Goal: Transaction & Acquisition: Purchase product/service

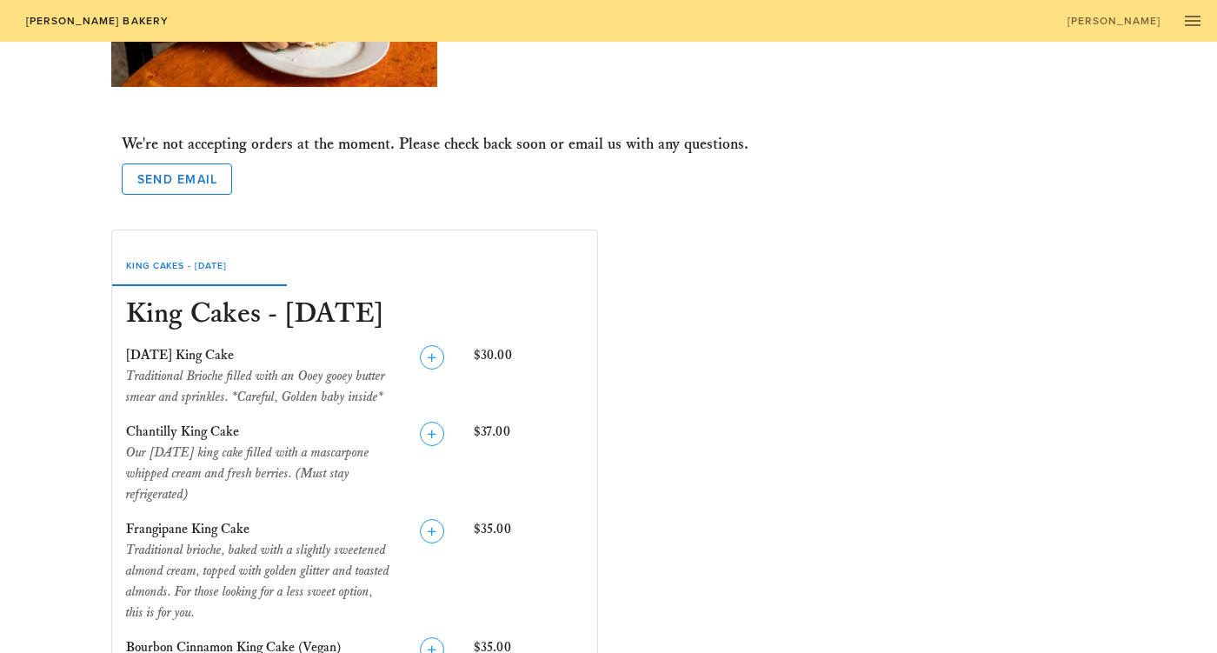
scroll to position [329, 0]
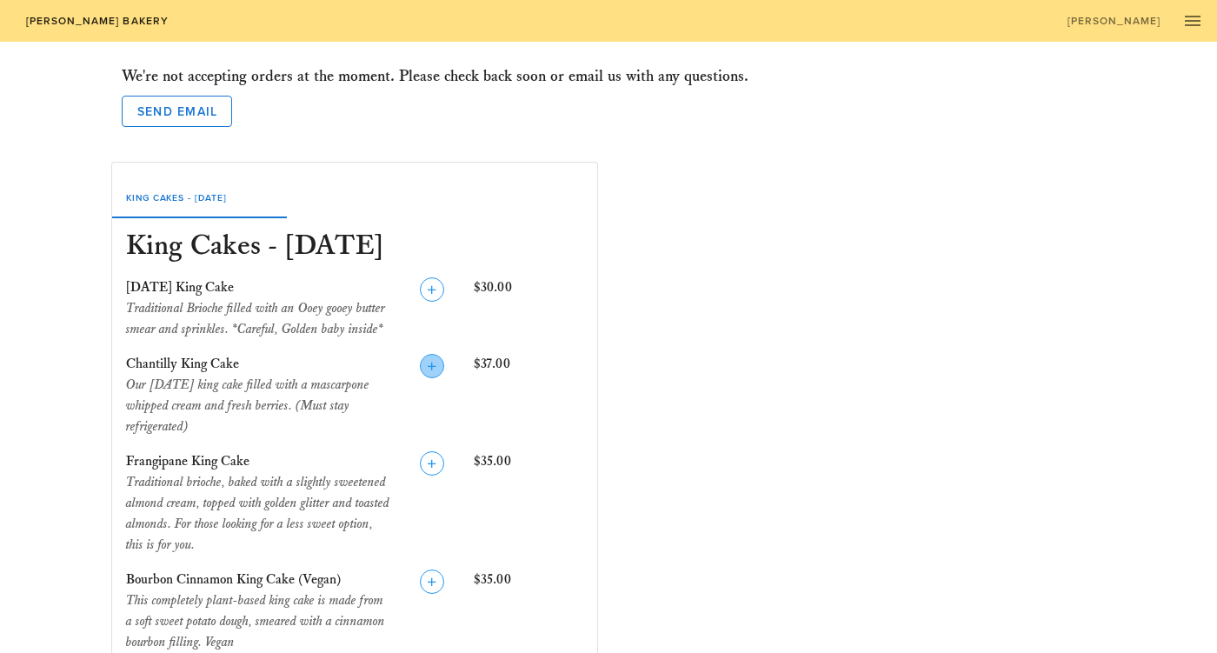
click at [432, 360] on icon "button" at bounding box center [432, 366] width 21 height 21
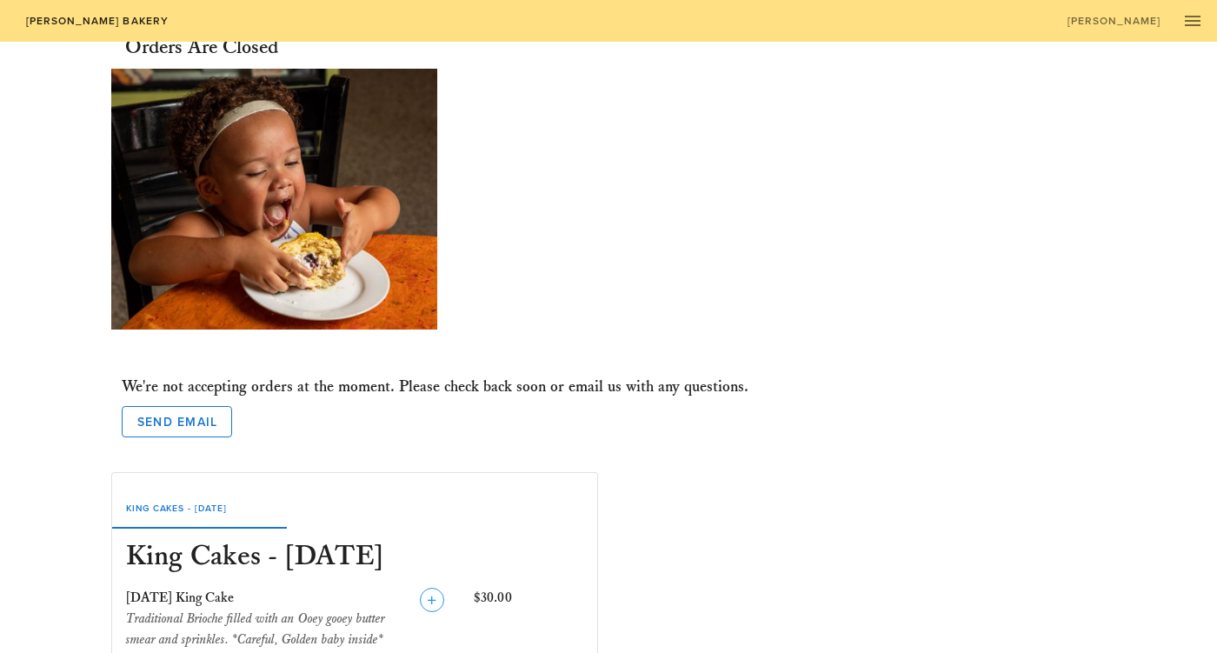
scroll to position [0, 0]
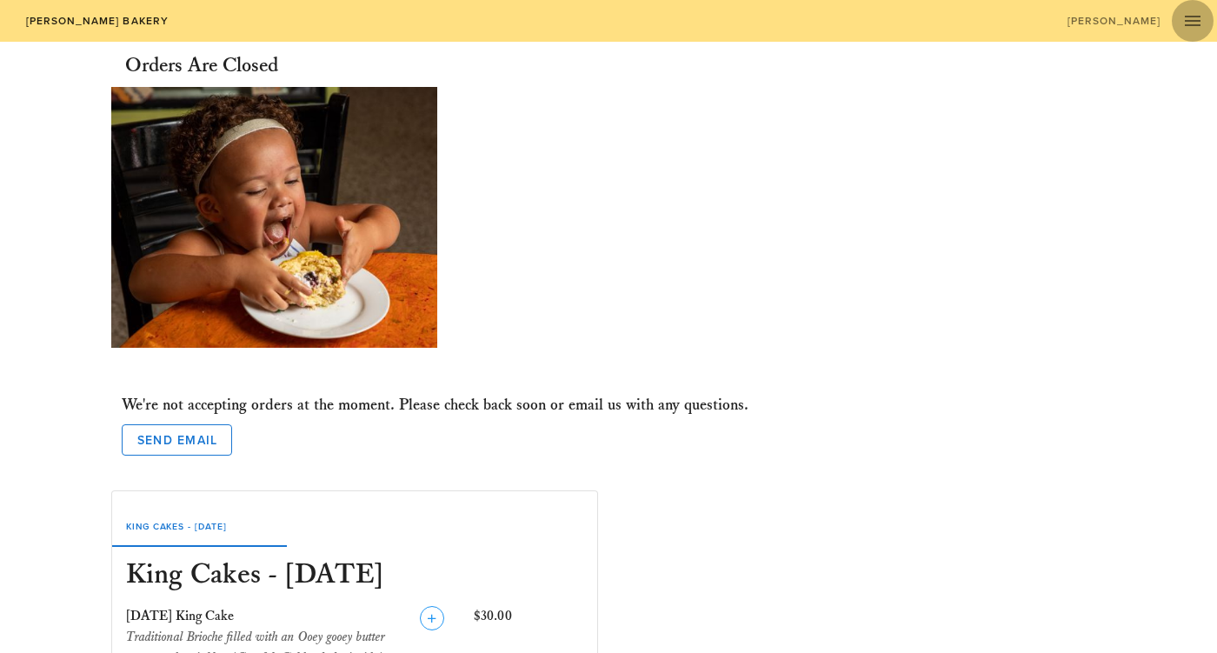
click at [1189, 18] on icon "button" at bounding box center [1192, 20] width 21 height 21
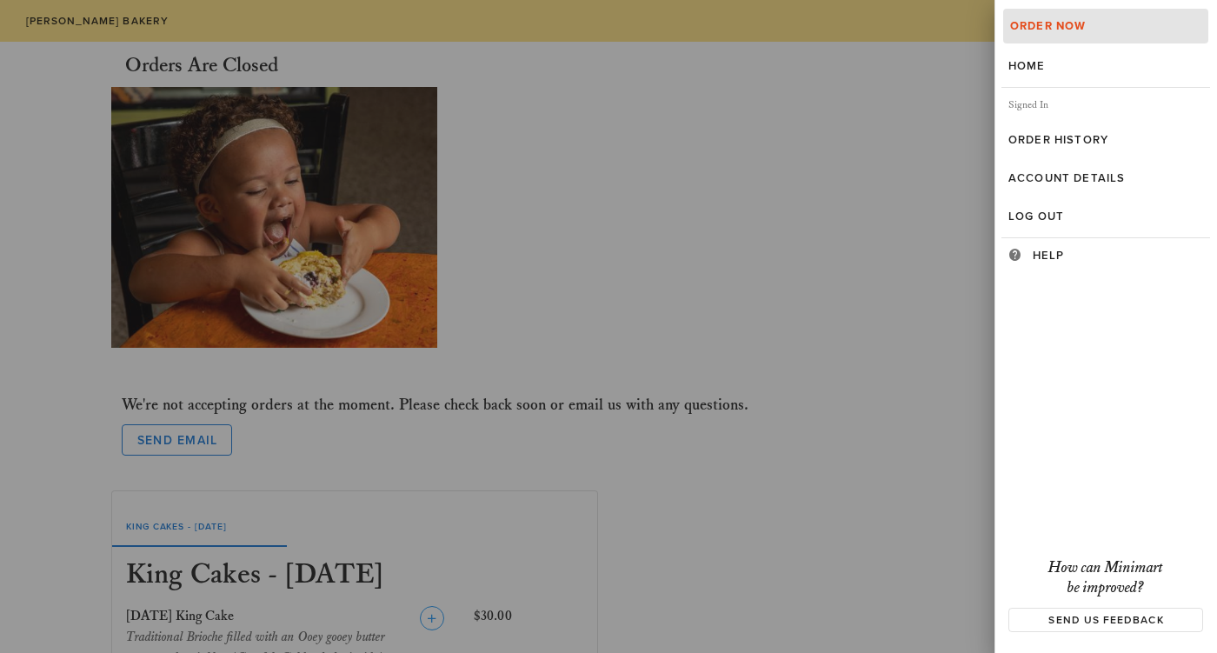
click at [842, 193] on div at bounding box center [608, 326] width 1217 height 653
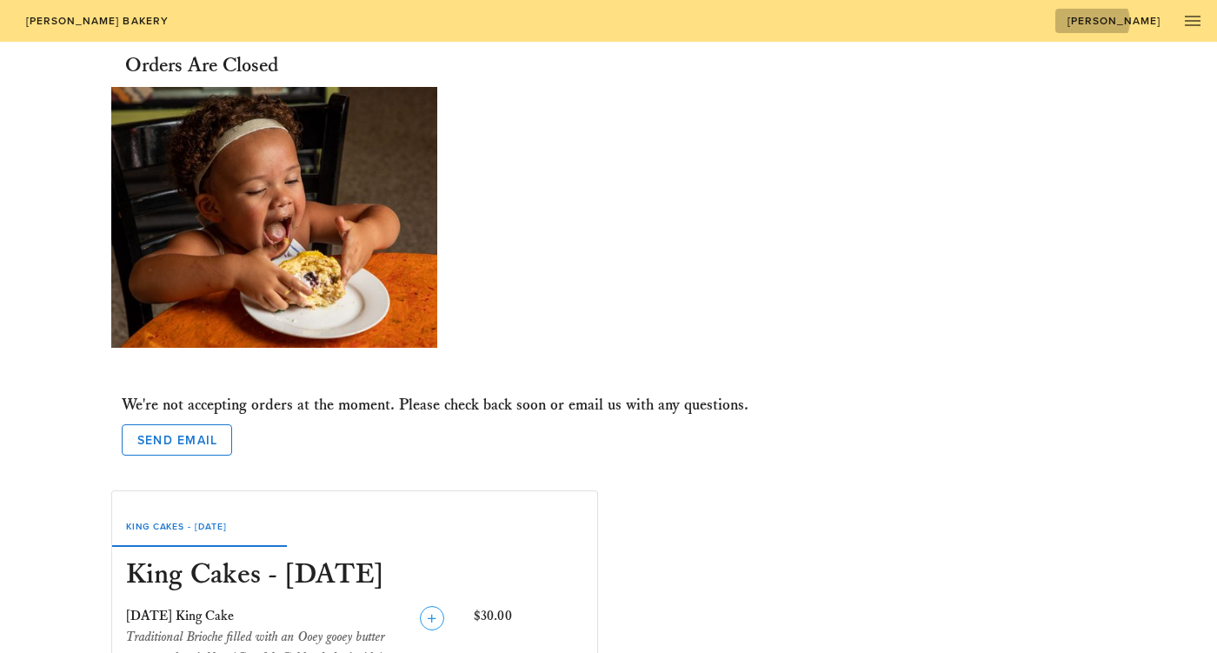
click at [1121, 23] on span "[PERSON_NAME]" at bounding box center [1114, 21] width 95 height 12
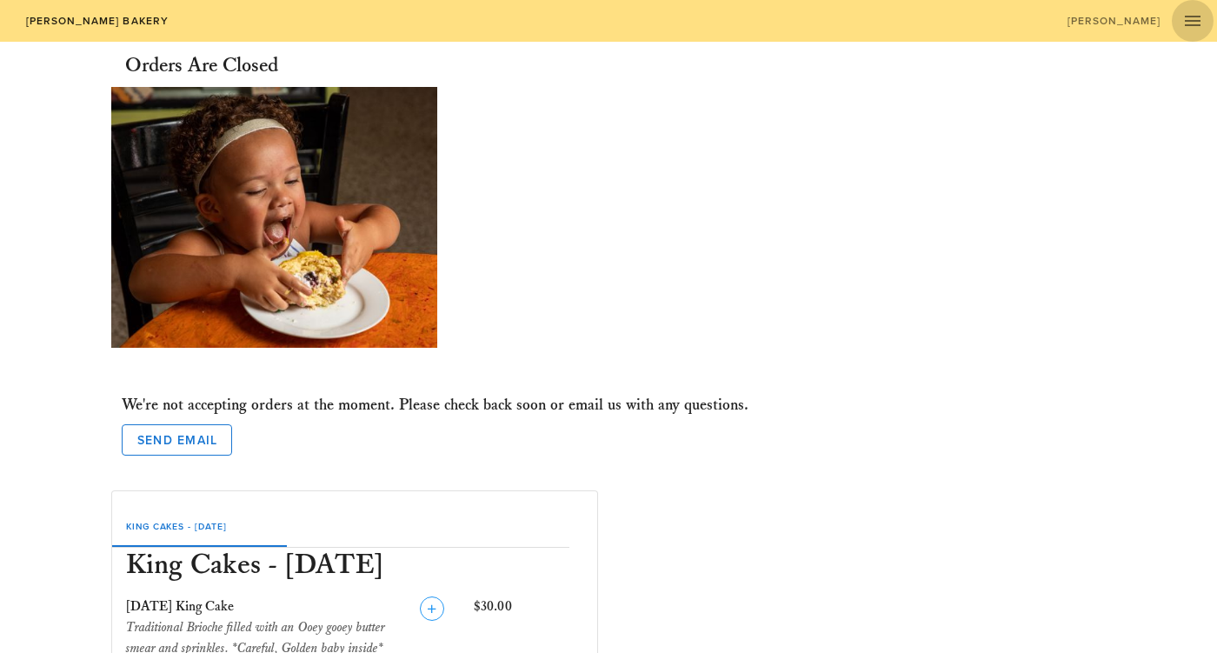
click at [1180, 15] on span "button" at bounding box center [1193, 20] width 42 height 21
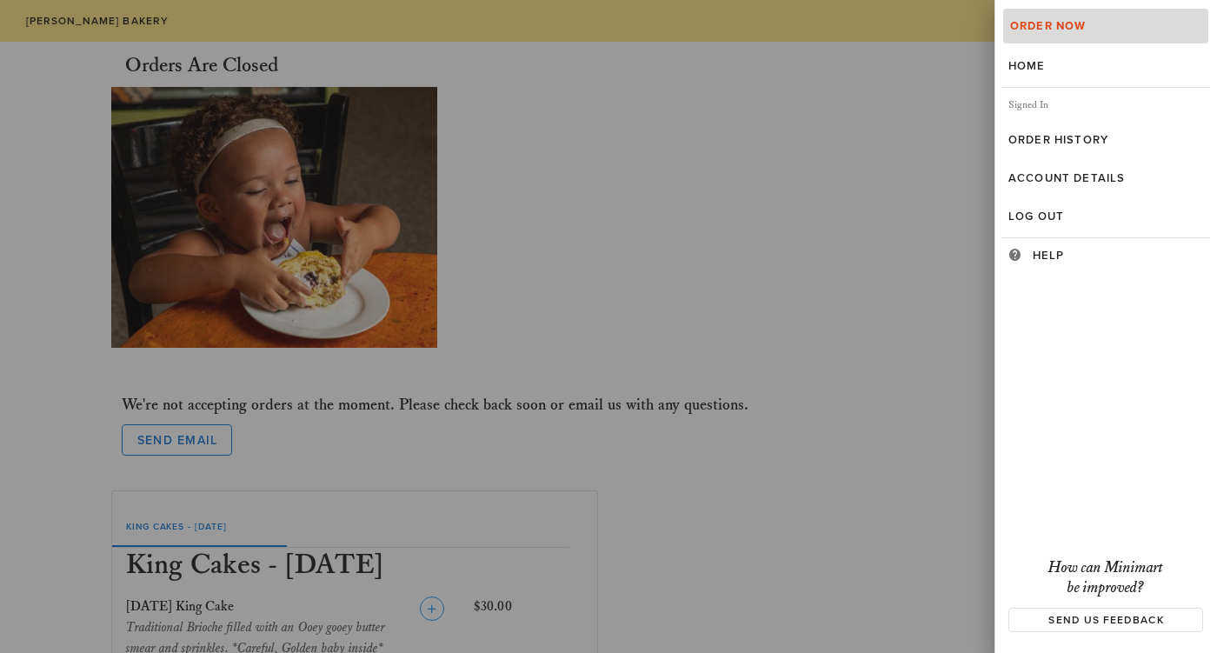
click at [1074, 25] on div "Order Now" at bounding box center [1105, 26] width 191 height 14
click at [1056, 30] on div "Order Now" at bounding box center [1105, 26] width 191 height 14
click at [943, 244] on div at bounding box center [608, 326] width 1217 height 653
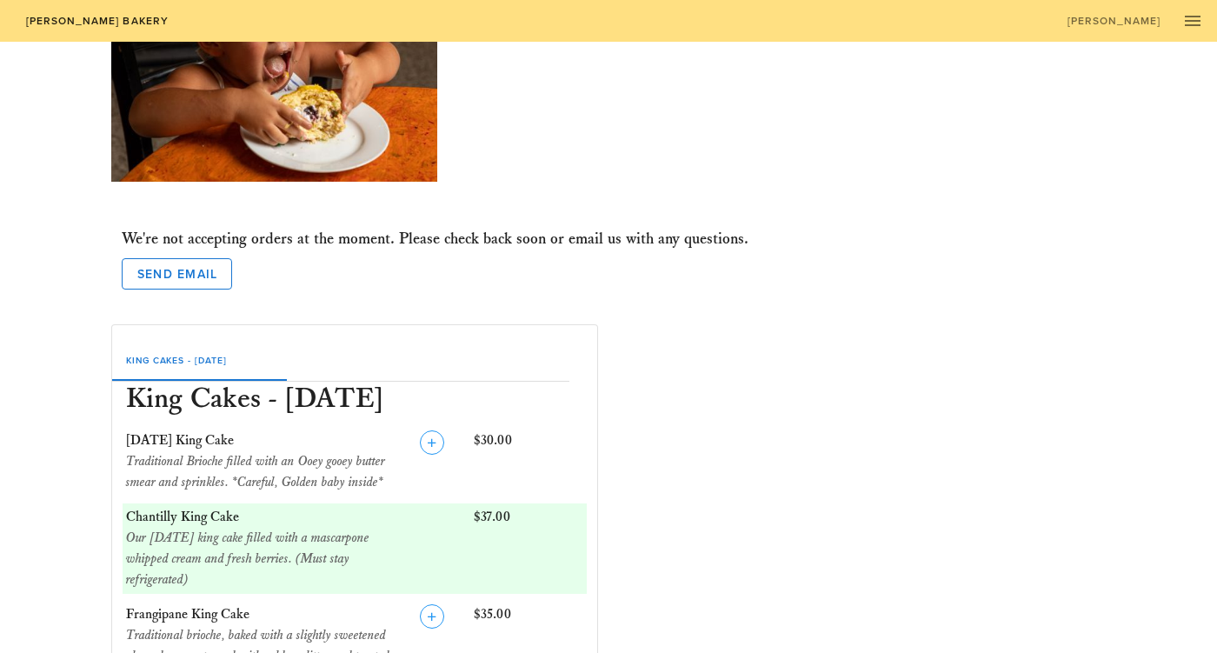
scroll to position [313, 0]
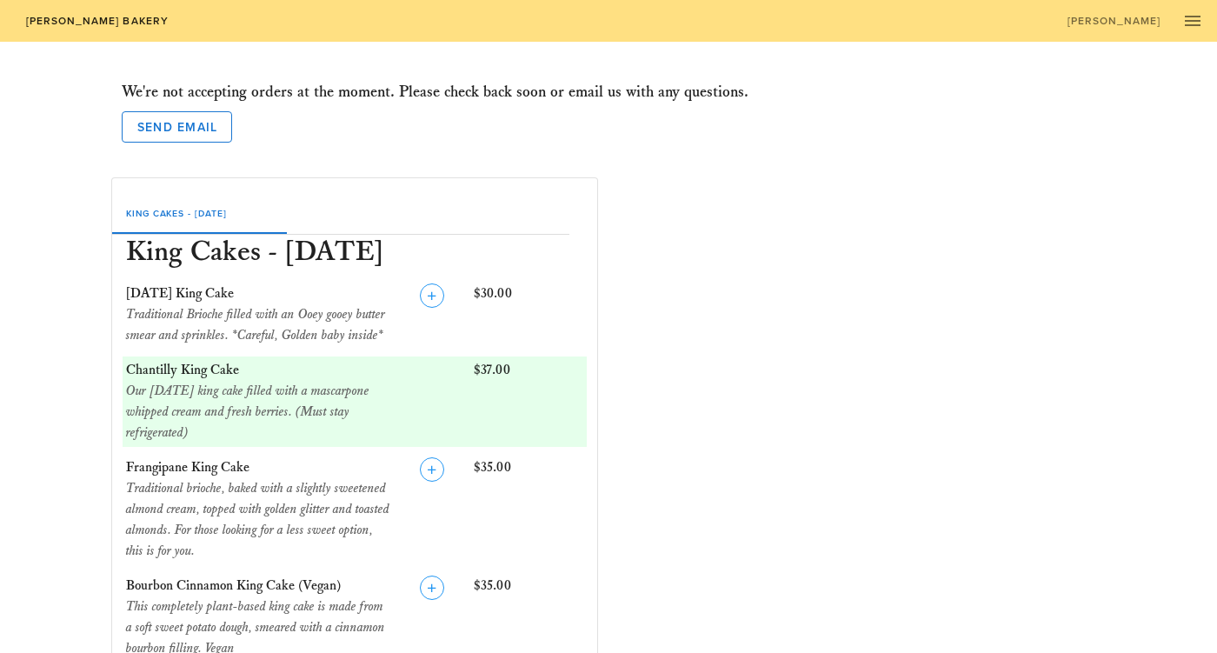
click at [300, 409] on div "Our [DATE] king cake filled with a mascarpone whipped cream and fresh berries. …" at bounding box center [258, 412] width 264 height 63
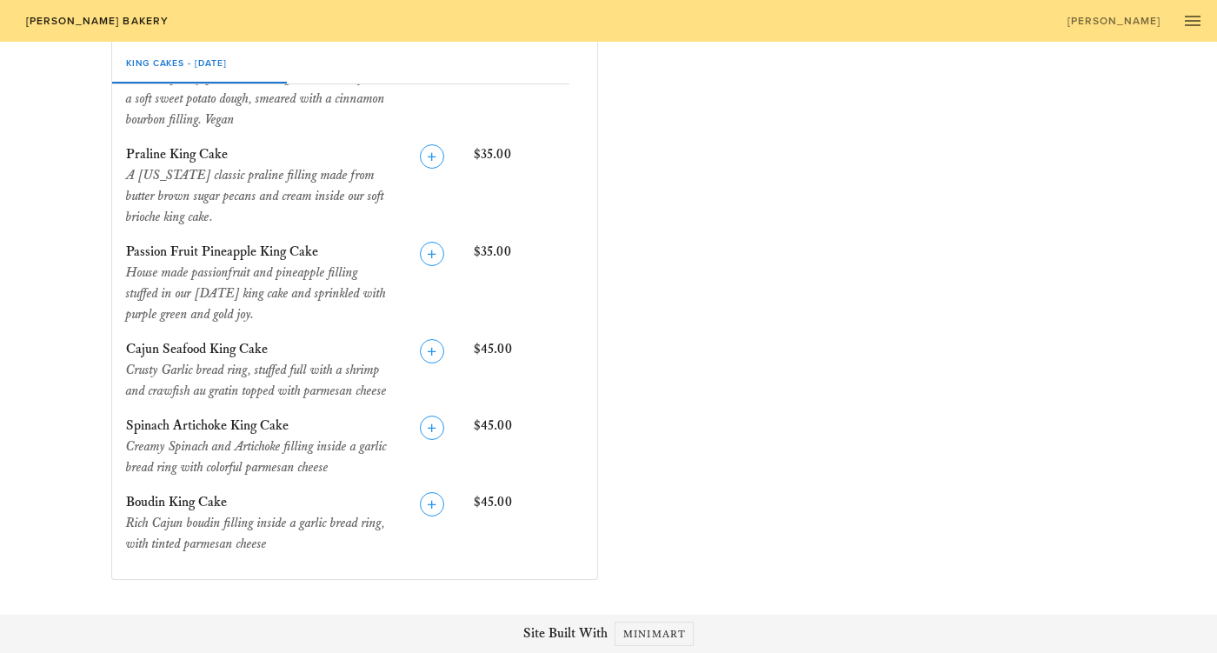
scroll to position [0, 0]
